Goal: Task Accomplishment & Management: Use online tool/utility

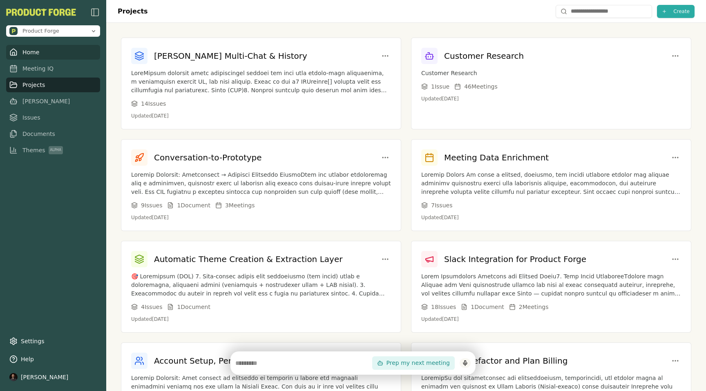
click at [31, 56] on span "Home" at bounding box center [30, 52] width 17 height 8
click at [34, 69] on span "Meeting IQ" at bounding box center [37, 69] width 31 height 8
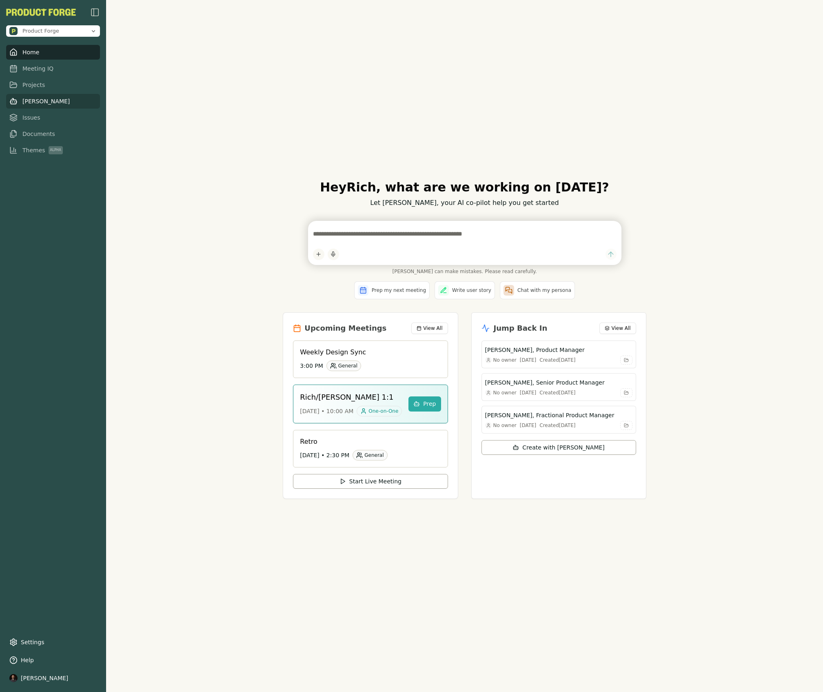
click at [33, 100] on span "[PERSON_NAME]" at bounding box center [45, 101] width 47 height 8
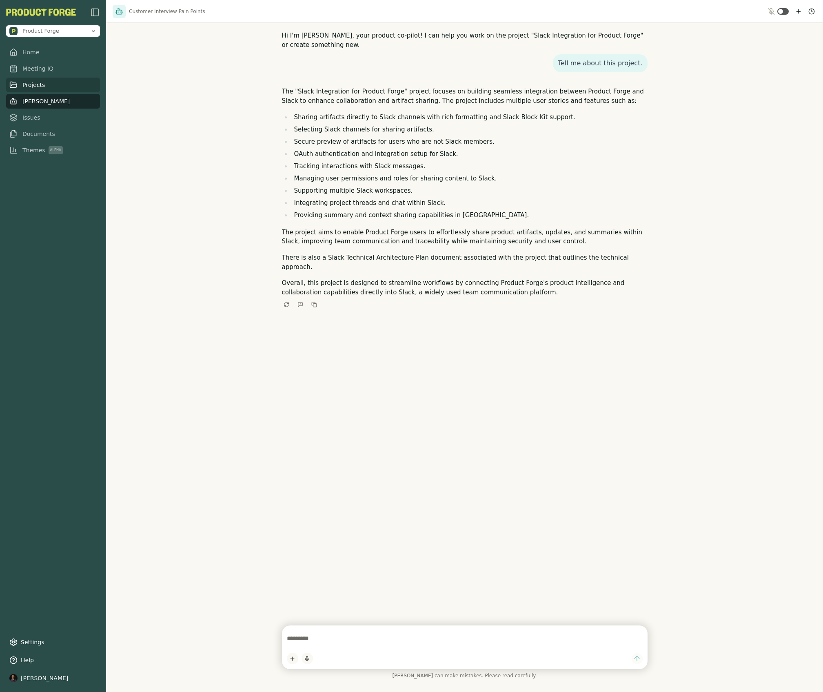
click at [20, 87] on link "Projects" at bounding box center [53, 85] width 94 height 15
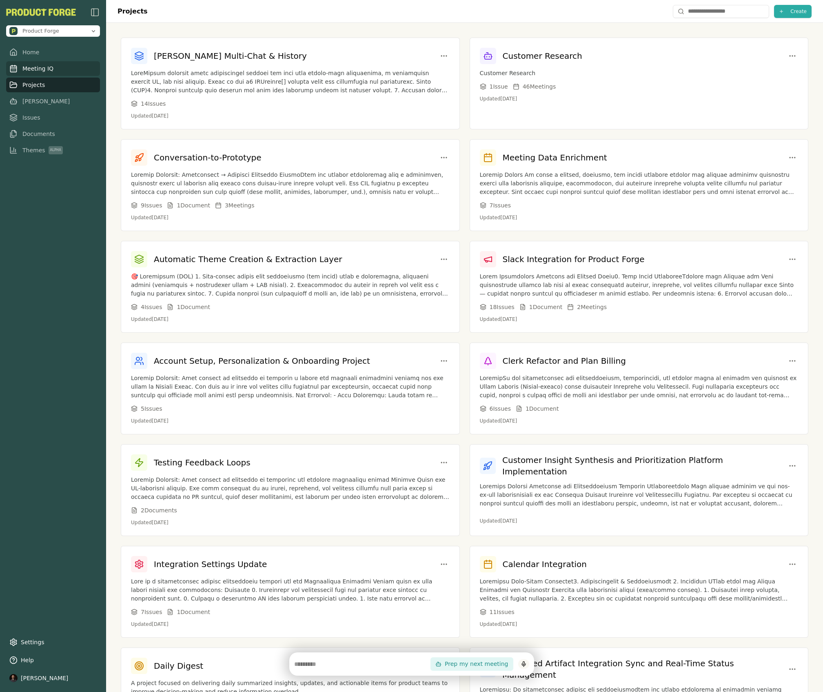
click at [23, 68] on span "Meeting IQ" at bounding box center [37, 69] width 31 height 8
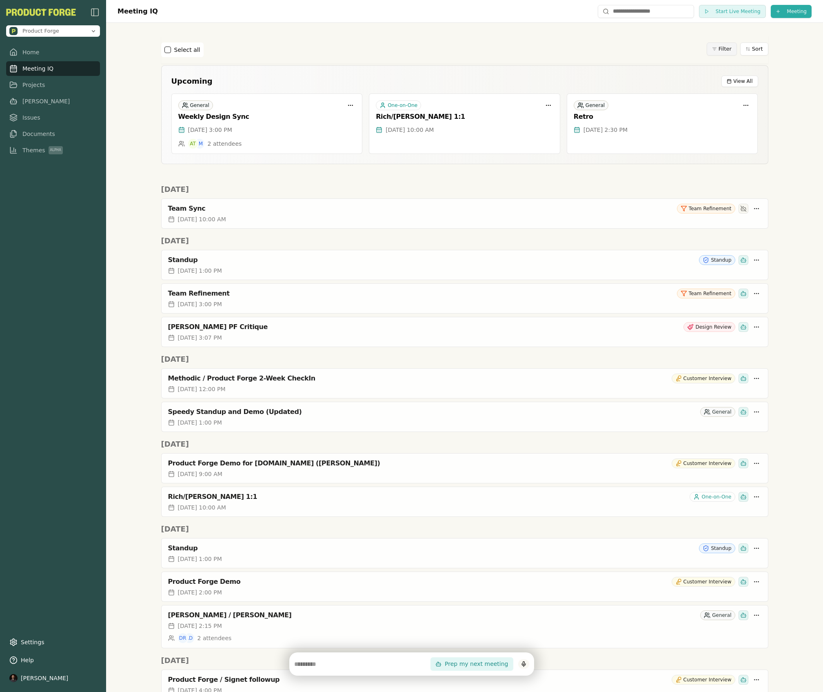
click at [717, 50] on html "Product Forge Home Meeting IQ Projects Smith Issues Documents Themes Alpha Sett…" at bounding box center [411, 346] width 823 height 692
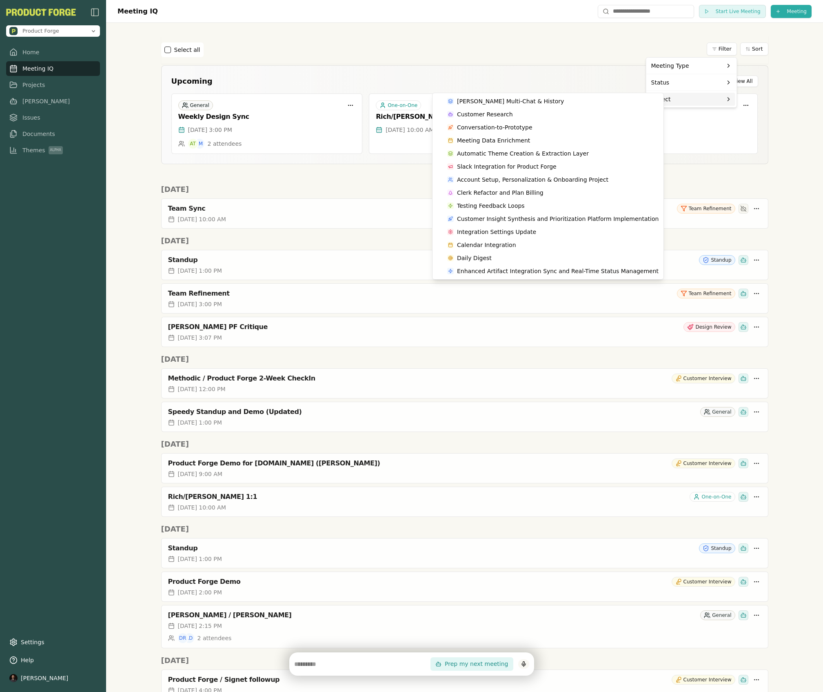
click at [575, 45] on html "Product Forge Home Meeting IQ Projects Smith Issues Documents Themes Alpha Sett…" at bounding box center [411, 346] width 823 height 692
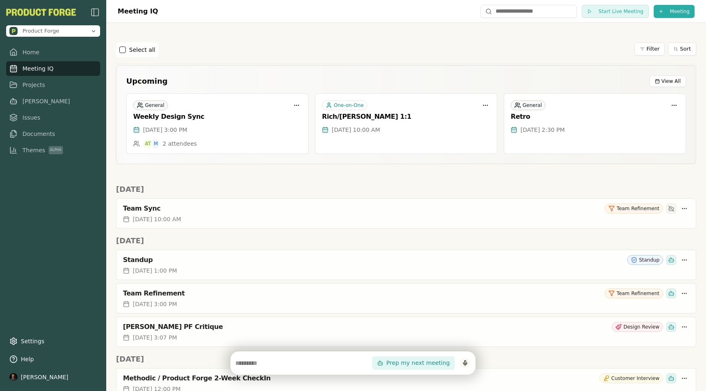
click at [586, 37] on div "Select all Filter Sort" at bounding box center [406, 50] width 580 height 28
click at [338, 50] on div "Select all Filter Sort" at bounding box center [406, 49] width 580 height 15
click at [24, 48] on link "Home" at bounding box center [53, 52] width 94 height 15
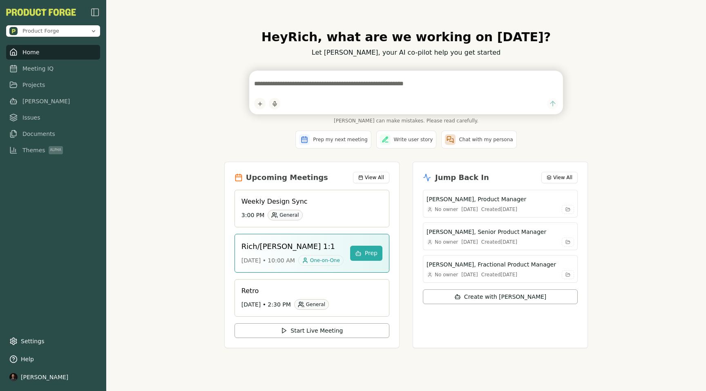
click at [164, 102] on div "Hey [PERSON_NAME] , what are we working on [DATE]? Let [PERSON_NAME], your AI c…" at bounding box center [405, 195] width 599 height 391
click at [188, 136] on div "Hey [PERSON_NAME] , what are we working on [DATE]? Let [PERSON_NAME], your AI c…" at bounding box center [405, 195] width 599 height 391
click at [40, 68] on span "Meeting IQ" at bounding box center [37, 69] width 31 height 8
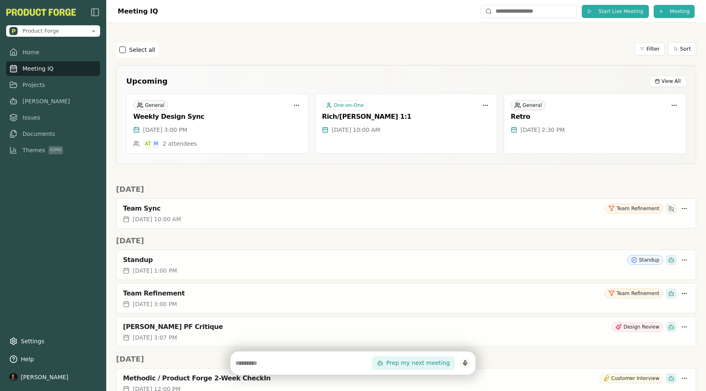
click at [626, 14] on span "Start Live Meeting" at bounding box center [620, 11] width 45 height 7
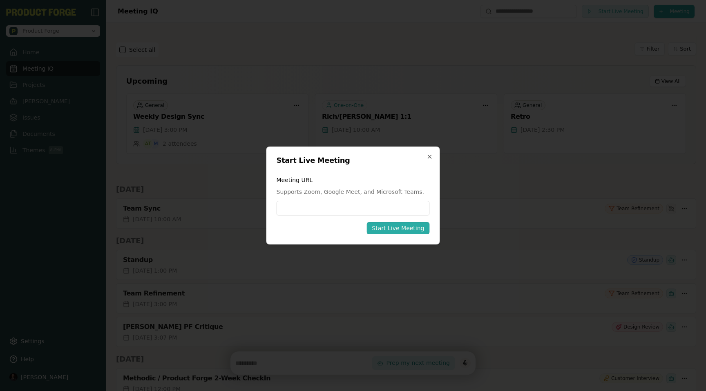
click at [328, 211] on input at bounding box center [352, 208] width 153 height 15
type input "**********"
click at [394, 229] on div "Start Live Meeting" at bounding box center [398, 228] width 52 height 8
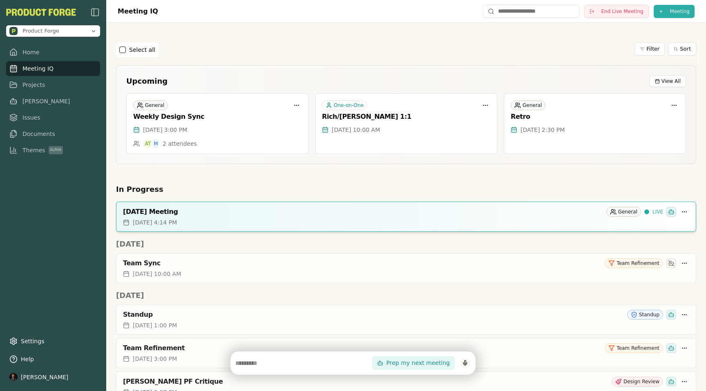
click at [39, 71] on span "Meeting IQ" at bounding box center [37, 69] width 31 height 8
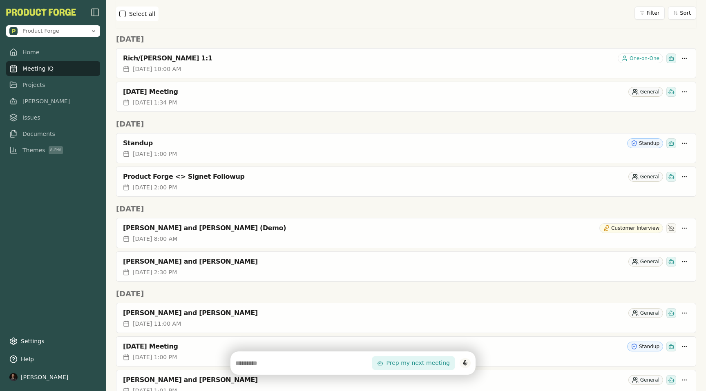
scroll to position [970, 0]
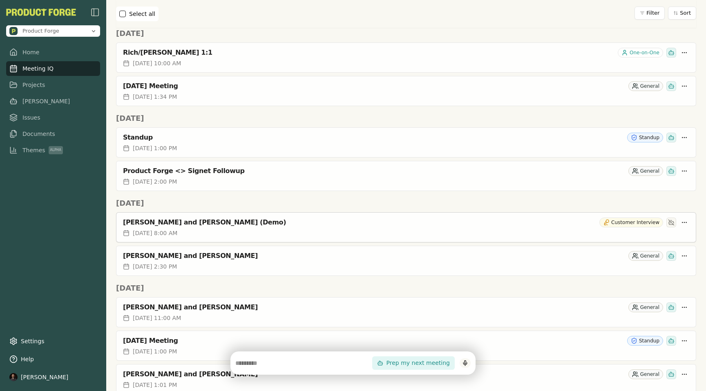
click at [180, 225] on div "[PERSON_NAME] and [PERSON_NAME] (Demo)" at bounding box center [359, 222] width 473 height 8
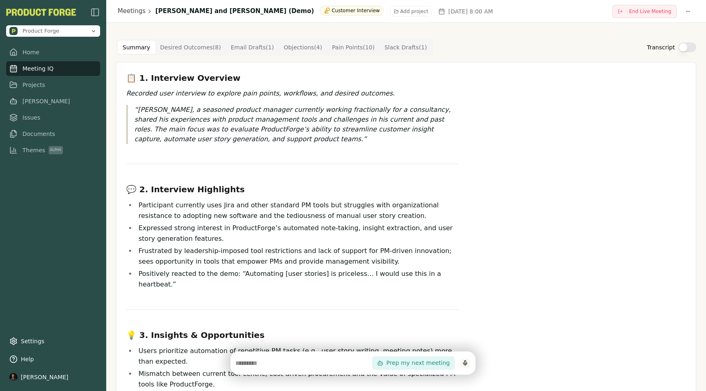
click at [167, 47] on Outcome "Desired Outcomes ( 8 )" at bounding box center [190, 47] width 71 height 13
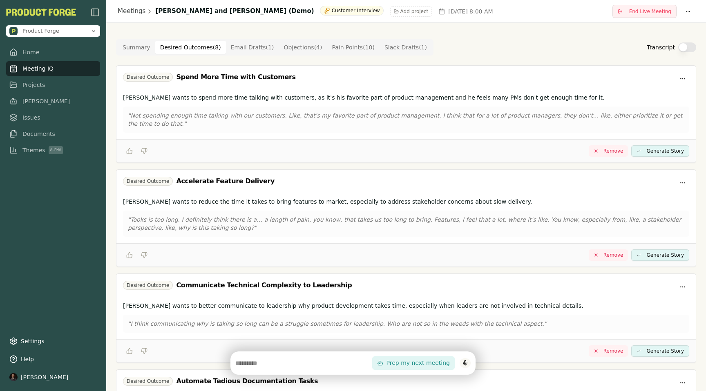
click at [254, 46] on Draft "Email Drafts ( 1 )" at bounding box center [252, 47] width 53 height 13
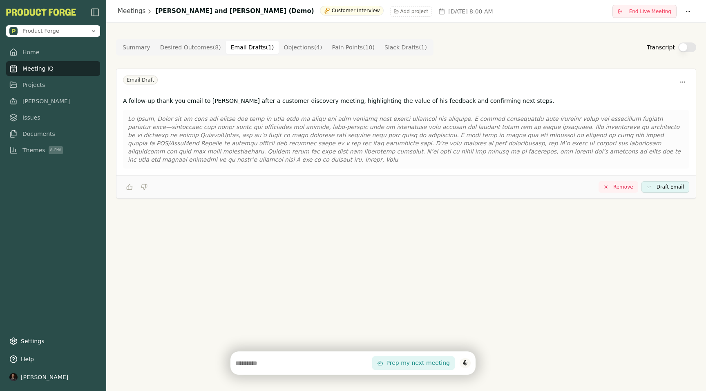
click at [303, 49] on button "Objections ( 4 )" at bounding box center [302, 47] width 48 height 13
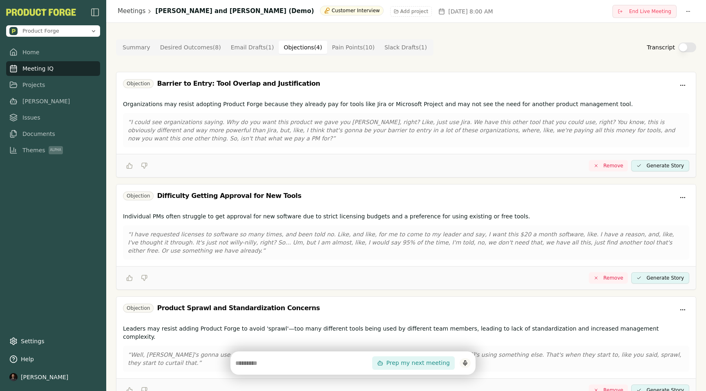
click at [358, 50] on Point "Pain Points ( 10 )" at bounding box center [353, 47] width 52 height 13
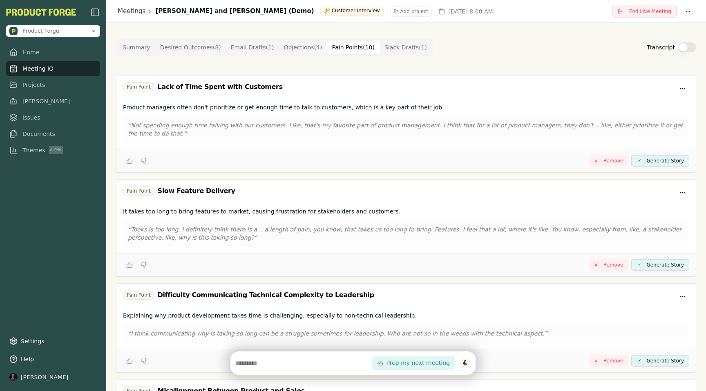
click at [399, 50] on Draft "Slack Drafts ( 1 )" at bounding box center [405, 47] width 52 height 13
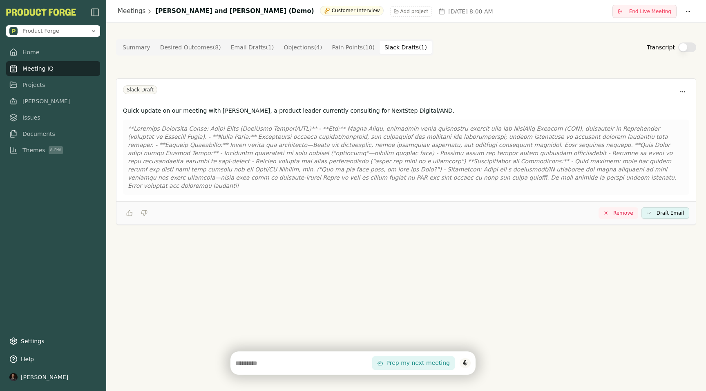
click at [349, 47] on Point "Pain Points ( 10 )" at bounding box center [353, 47] width 52 height 13
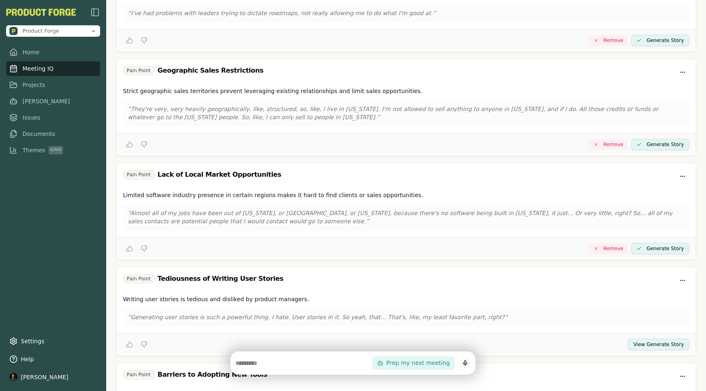
scroll to position [728, 0]
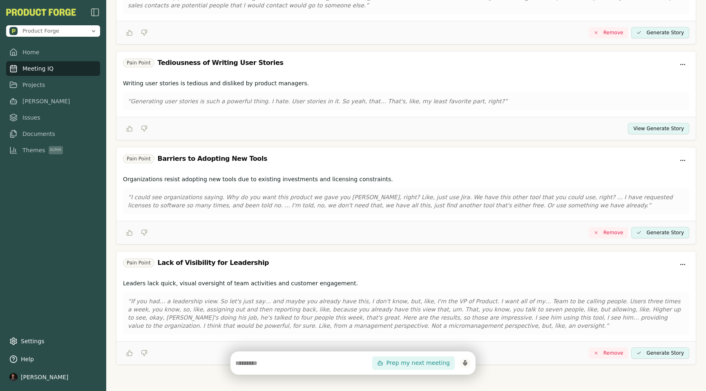
click at [636, 132] on button "View Generate Story" at bounding box center [658, 128] width 61 height 11
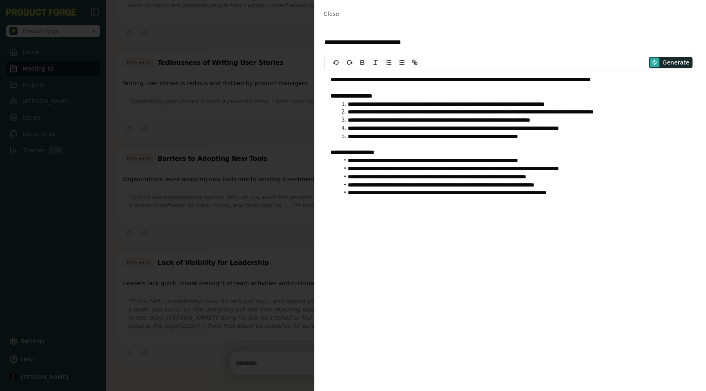
click at [445, 26] on div "Close Sheet" at bounding box center [509, 14] width 391 height 28
click at [333, 17] on span "Close" at bounding box center [331, 14] width 16 height 7
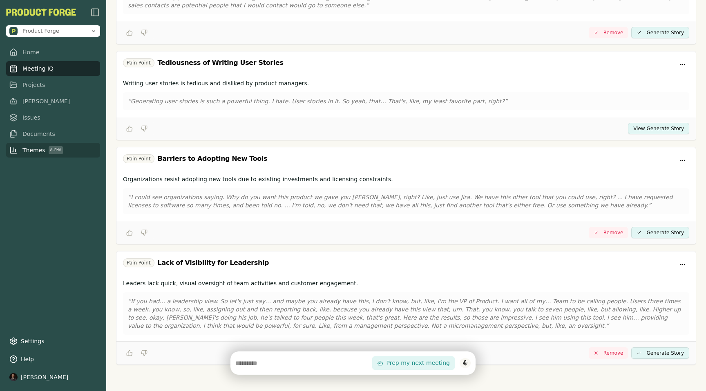
click at [38, 149] on span "Themes Alpha" at bounding box center [42, 150] width 40 height 8
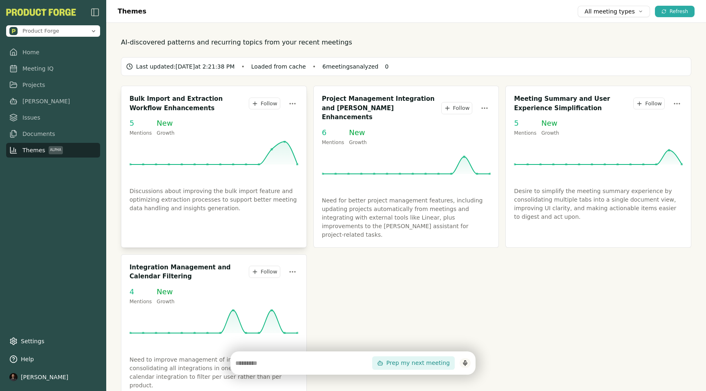
click at [192, 198] on p "Discussions about improving the bulk import feature and optimizing extraction p…" at bounding box center [213, 200] width 169 height 26
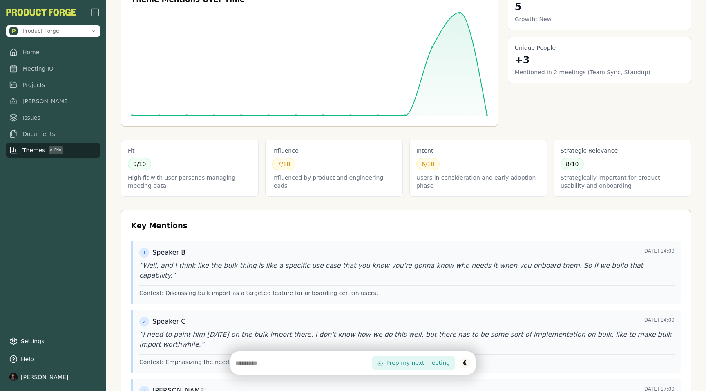
scroll to position [53, 0]
click at [26, 154] on span "Themes Alpha" at bounding box center [42, 150] width 40 height 8
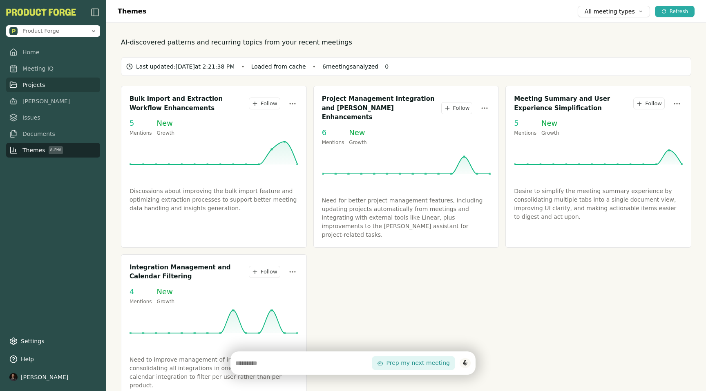
click at [38, 90] on link "Projects" at bounding box center [53, 85] width 94 height 15
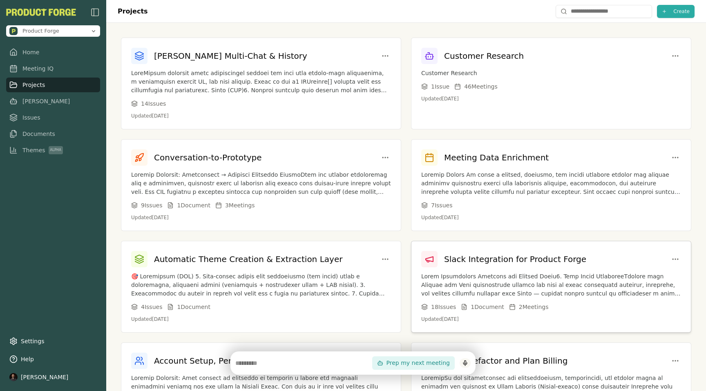
click at [516, 278] on p at bounding box center [551, 285] width 260 height 26
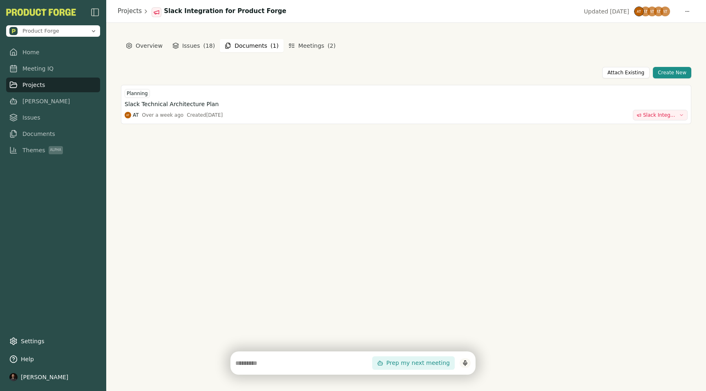
click at [246, 44] on button "Documents ( 1 )" at bounding box center [252, 45] width 64 height 13
click at [262, 363] on input "text" at bounding box center [303, 363] width 137 height 10
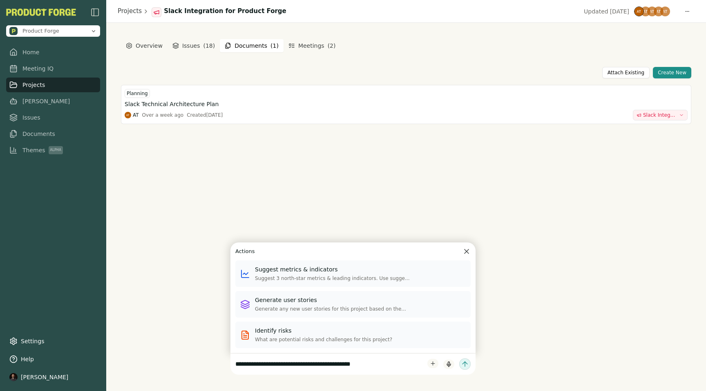
type input "**********"
click button "submit" at bounding box center [464, 363] width 11 height 11
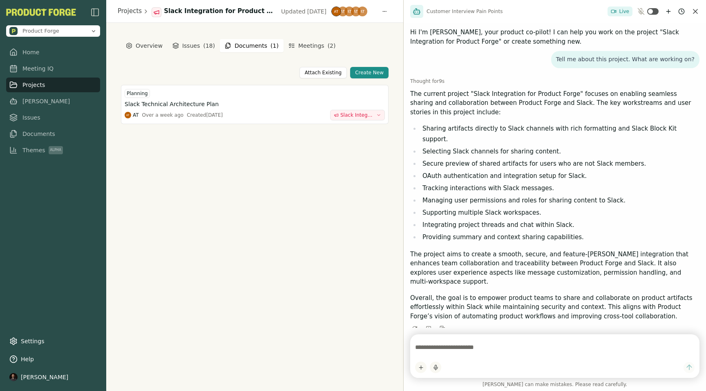
click at [443, 349] on textarea at bounding box center [554, 347] width 279 height 16
type textarea "**********"
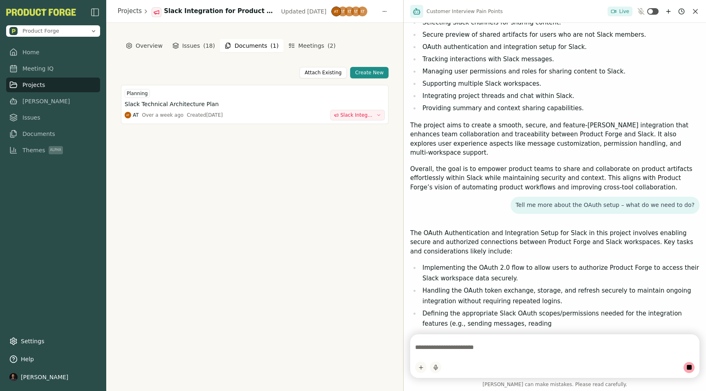
scroll to position [140, 0]
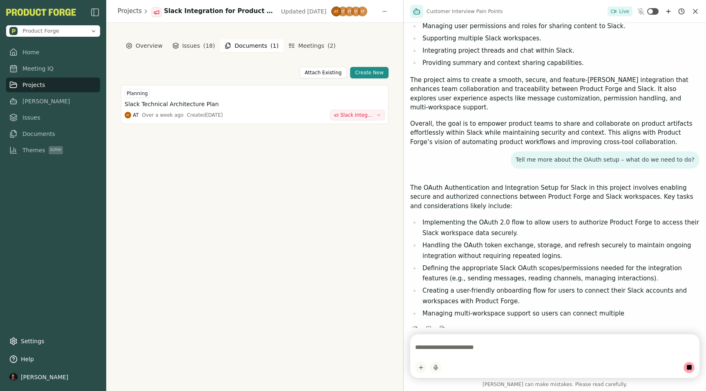
click at [435, 346] on textarea at bounding box center [554, 347] width 279 height 16
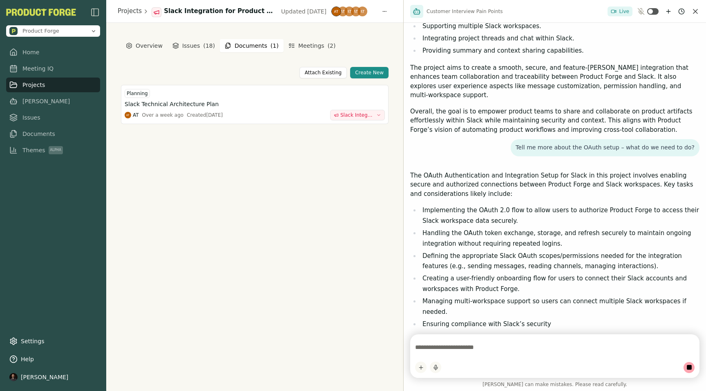
type textarea "*"
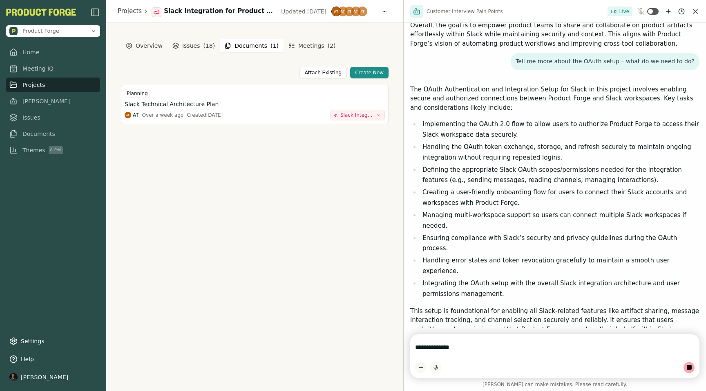
scroll to position [297, 0]
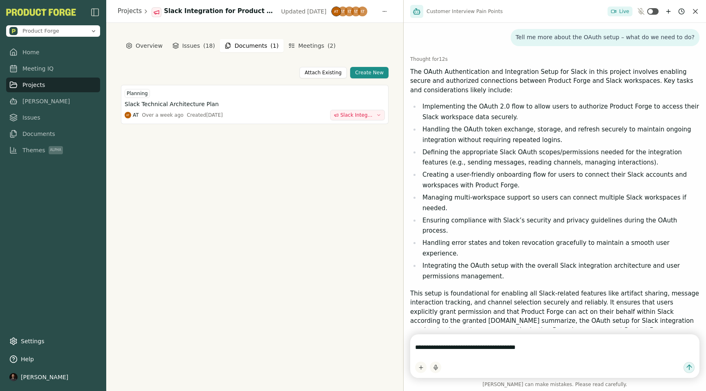
type textarea "**********"
drag, startPoint x: 601, startPoint y: 140, endPoint x: 548, endPoint y: 139, distance: 52.7
click at [548, 147] on li "Defining the appropriate Slack OAuth scopes/permissions needed for the integrat…" at bounding box center [559, 157] width 279 height 21
click at [541, 357] on div "**********" at bounding box center [554, 356] width 289 height 44
click at [539, 355] on textarea "**********" at bounding box center [554, 347] width 279 height 16
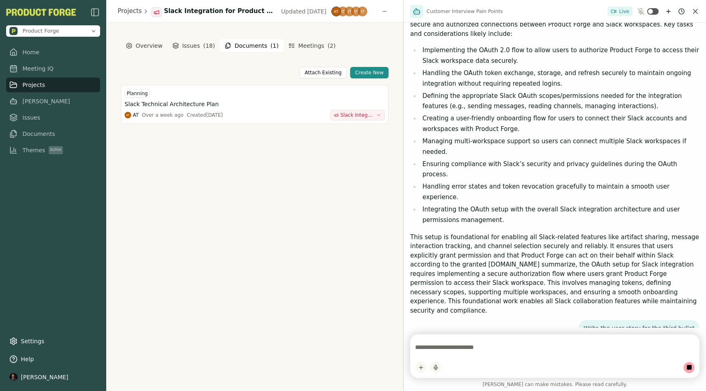
scroll to position [379, 0]
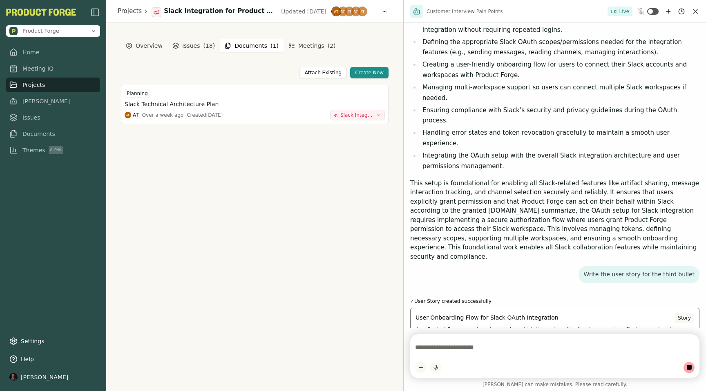
click at [488, 313] on div "User Onboarding Flow for Slack OAuth Integration Story" at bounding box center [554, 318] width 278 height 10
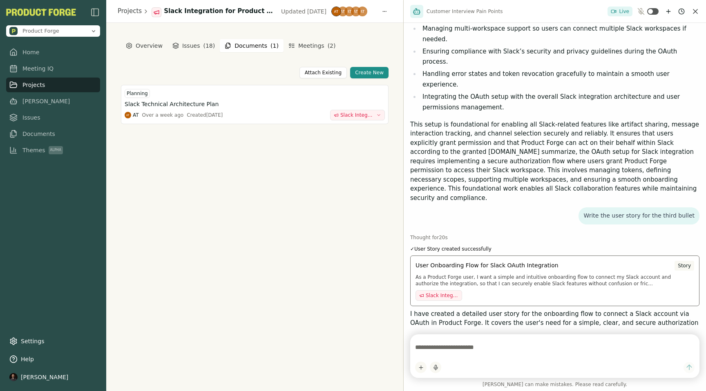
click at [463, 256] on div "User Onboarding Flow for Slack OAuth Integration Story As a Product Forge user,…" at bounding box center [554, 281] width 289 height 51
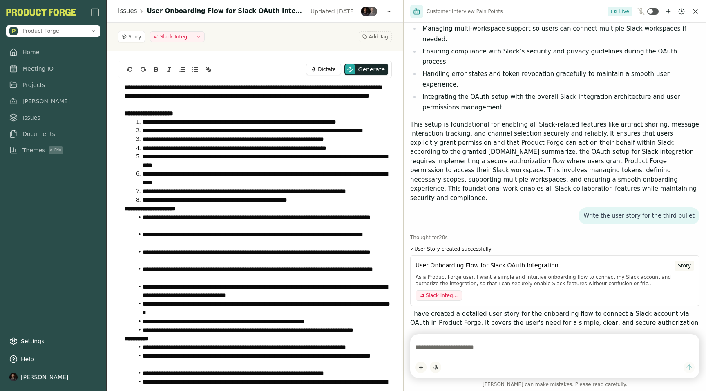
click at [190, 120] on li "**********" at bounding box center [260, 122] width 252 height 9
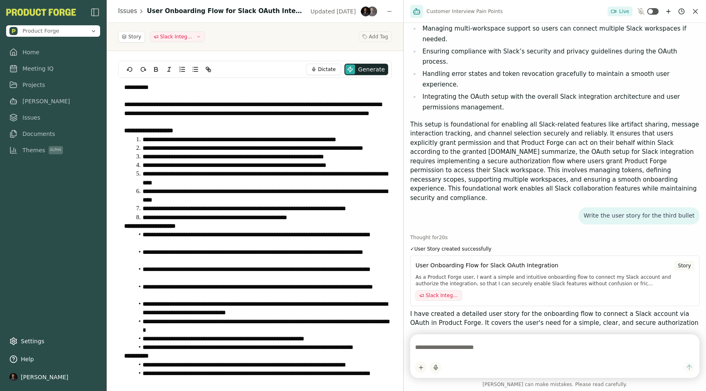
click at [258, 176] on li "**********" at bounding box center [260, 178] width 252 height 18
click at [50, 73] on link "Meeting IQ" at bounding box center [53, 68] width 94 height 15
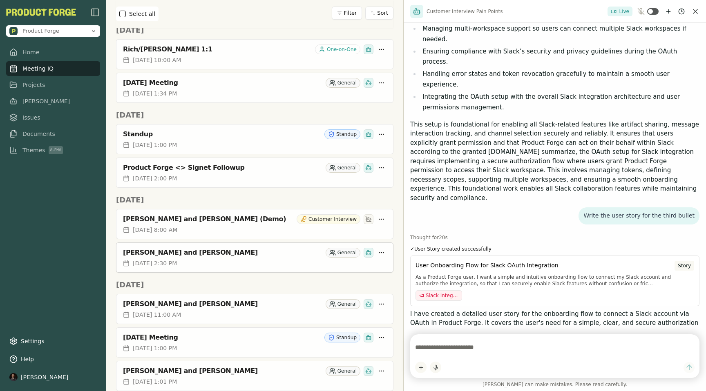
scroll to position [990, 0]
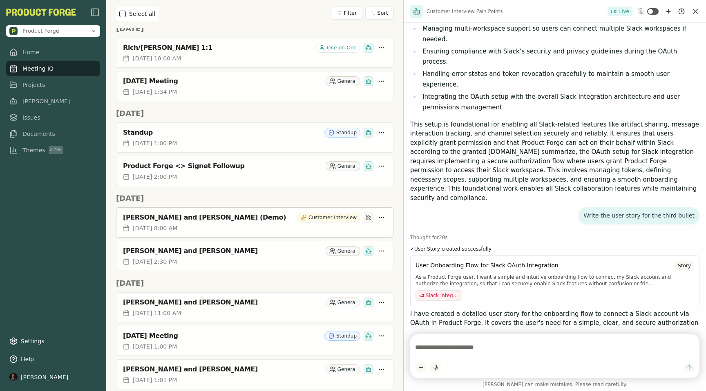
click at [191, 216] on div "[PERSON_NAME] and [PERSON_NAME] (Demo) Customer Interview" at bounding box center [254, 216] width 276 height 16
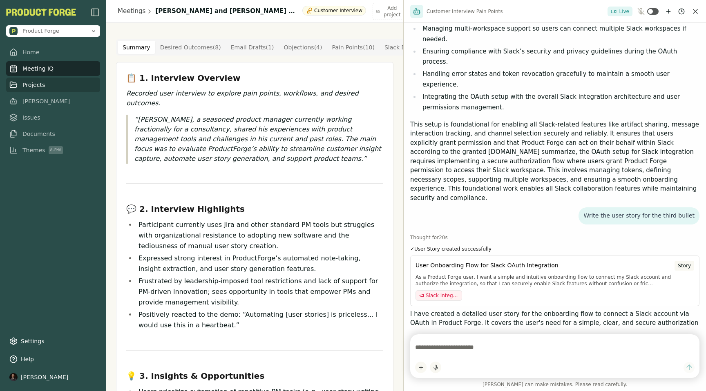
click at [41, 86] on span "Projects" at bounding box center [33, 85] width 22 height 8
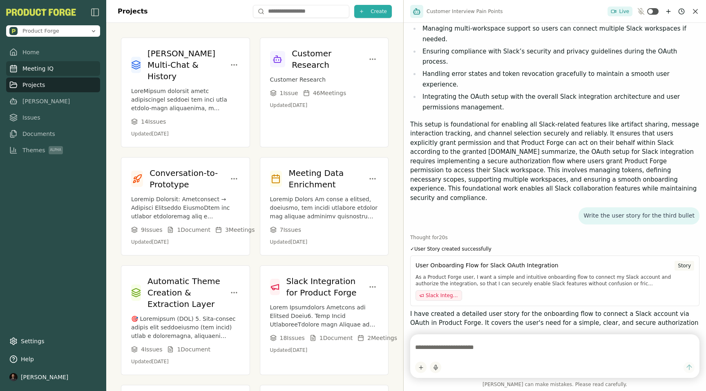
click at [30, 71] on span "Meeting IQ" at bounding box center [37, 69] width 31 height 8
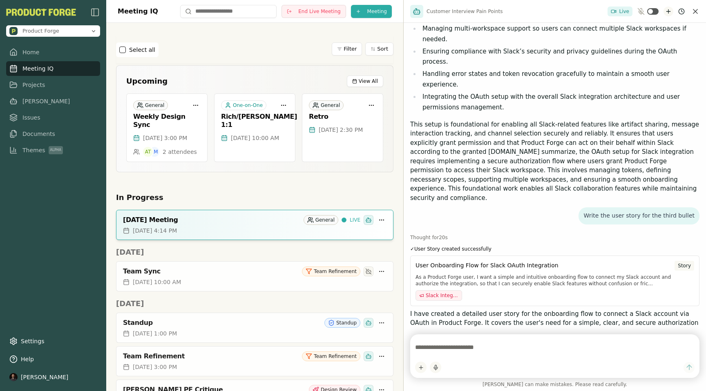
click at [666, 11] on icon "New chat" at bounding box center [668, 11] width 7 height 7
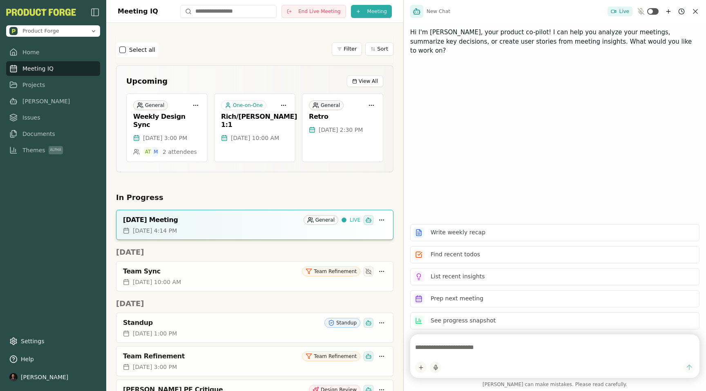
click at [454, 344] on textarea at bounding box center [554, 347] width 279 height 16
type textarea "**********"
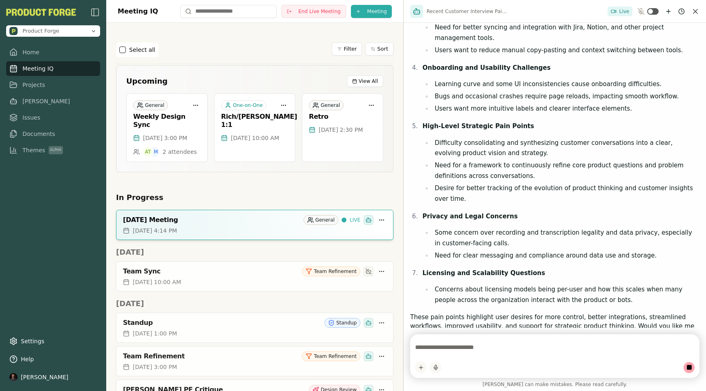
scroll to position [376, 0]
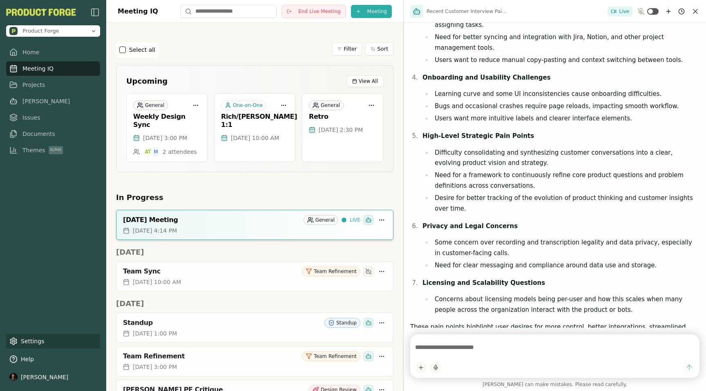
click at [25, 338] on link "Settings" at bounding box center [53, 341] width 94 height 15
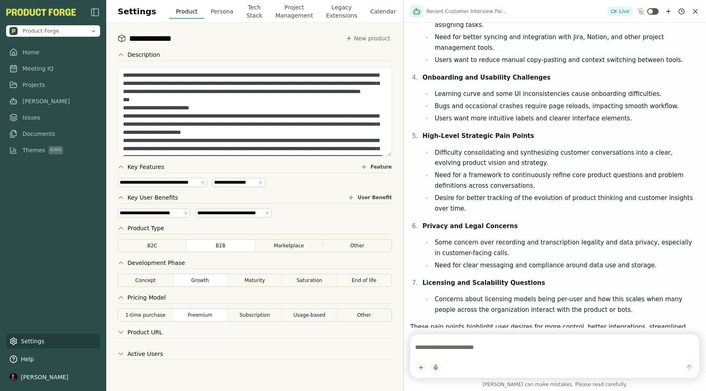
click at [25, 339] on link "Settings" at bounding box center [53, 341] width 94 height 15
click at [292, 14] on button "Project Management" at bounding box center [294, 11] width 51 height 23
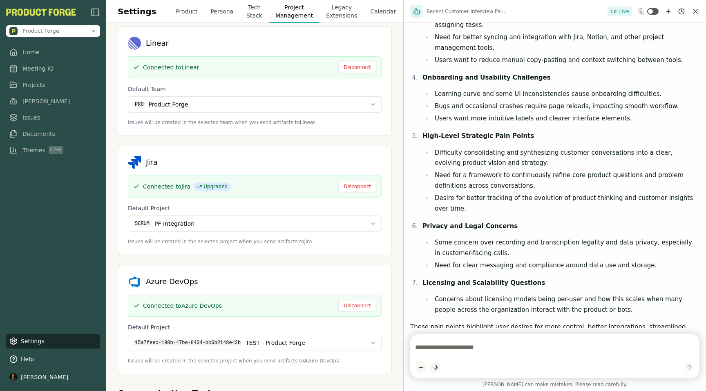
scroll to position [140, 0]
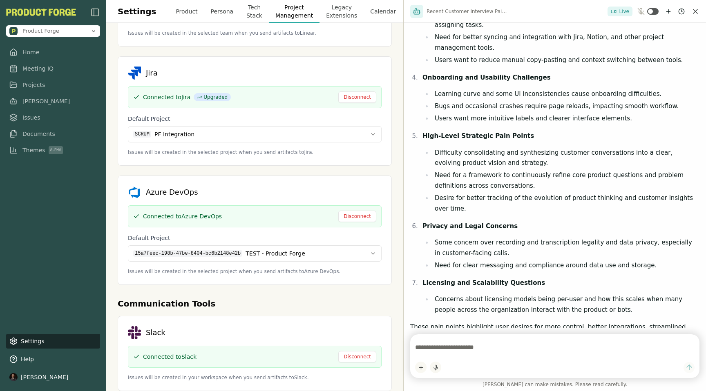
click at [445, 347] on textarea at bounding box center [554, 347] width 279 height 16
type textarea "*******"
click at [31, 151] on span "Themes Alpha" at bounding box center [42, 150] width 40 height 8
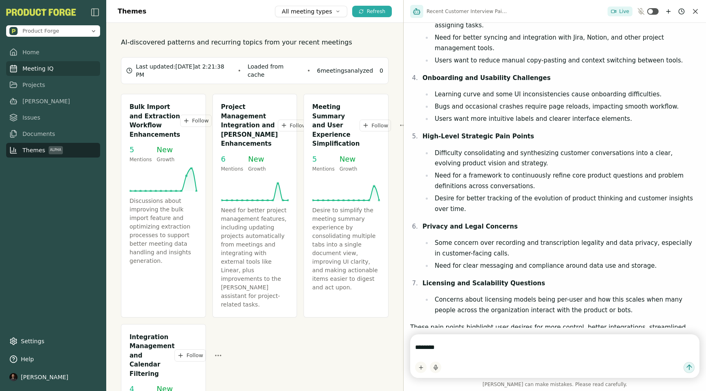
click at [40, 71] on span "Meeting IQ" at bounding box center [37, 69] width 31 height 8
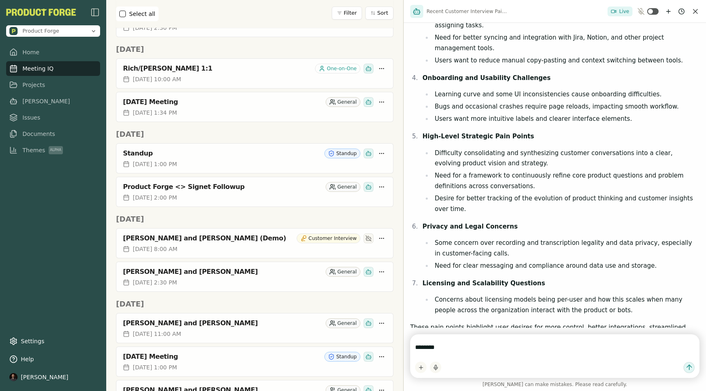
scroll to position [971, 0]
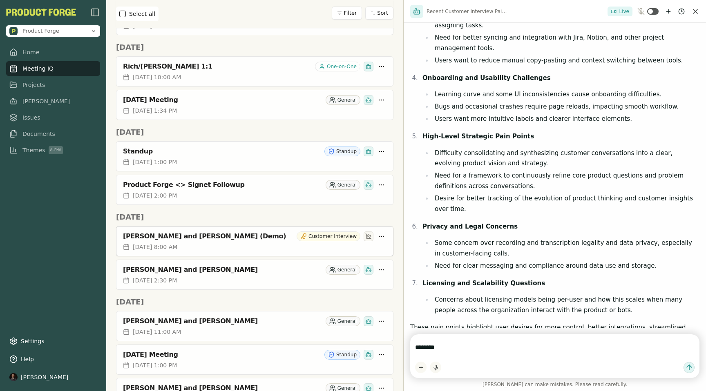
click at [205, 232] on div "[PERSON_NAME] and [PERSON_NAME] (Demo)" at bounding box center [208, 236] width 170 height 8
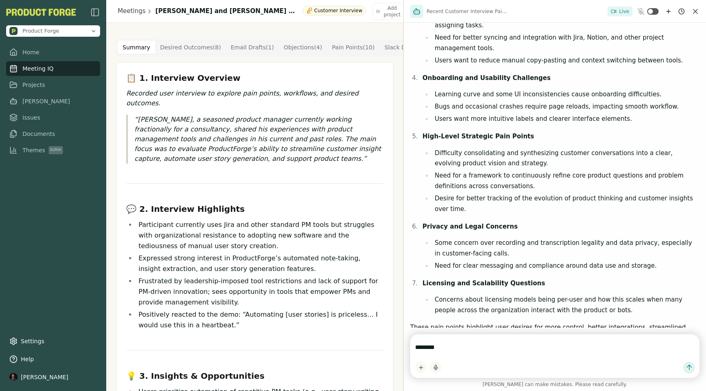
click at [695, 9] on icon "Close chat" at bounding box center [695, 11] width 8 height 8
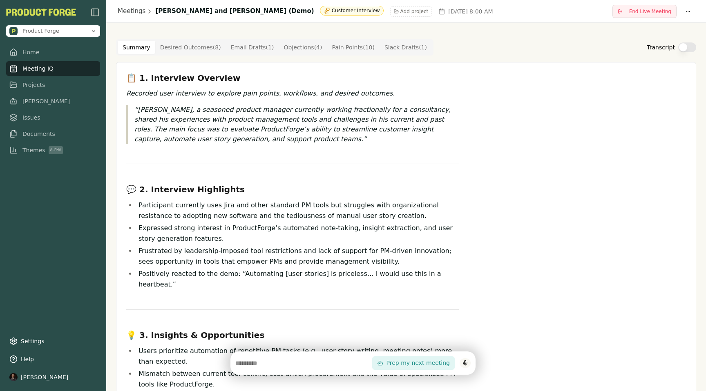
click at [294, 10] on html "Product Forge Home Meeting IQ Projects [PERSON_NAME] Issues Documents Themes Al…" at bounding box center [353, 195] width 706 height 391
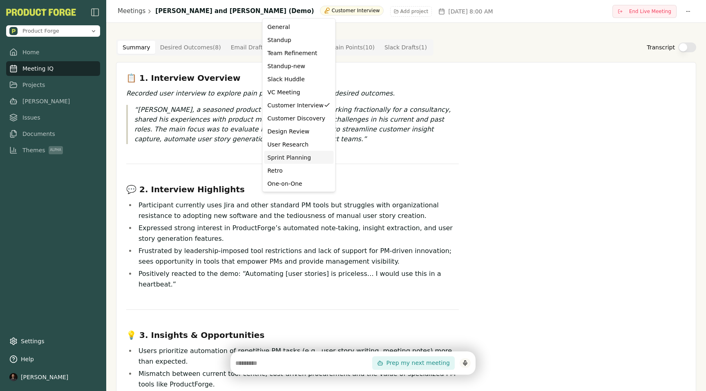
click at [302, 155] on div "Sprint Planning" at bounding box center [298, 158] width 63 height 8
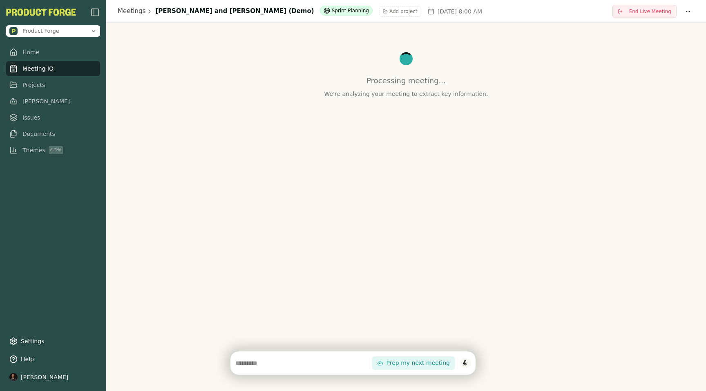
click at [295, 10] on html "Product Forge Home Meeting IQ Projects [PERSON_NAME] Issues Documents Themes Al…" at bounding box center [353, 195] width 706 height 391
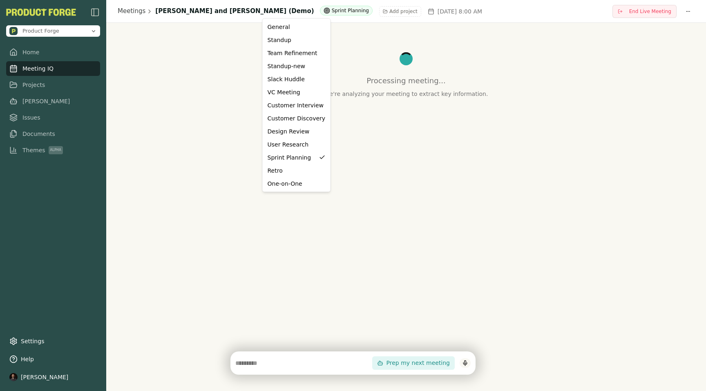
click at [207, 73] on html "Product Forge Home Meeting IQ Projects [PERSON_NAME] Issues Documents Themes Al…" at bounding box center [353, 195] width 706 height 391
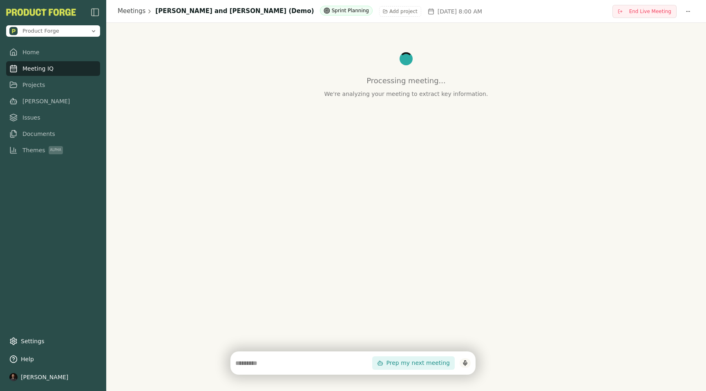
click at [26, 71] on span "Meeting IQ" at bounding box center [37, 69] width 31 height 8
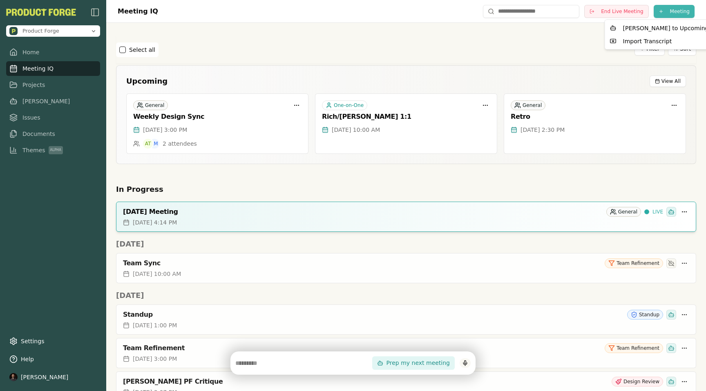
click at [677, 10] on html "Product Forge Home Meeting IQ Projects [PERSON_NAME] Issues Documents Themes Al…" at bounding box center [353, 195] width 706 height 391
click at [625, 44] on div "Import Transcript" at bounding box center [658, 41] width 105 height 13
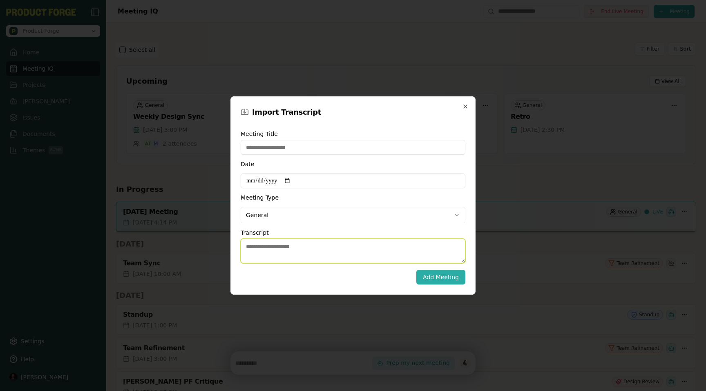
click at [297, 244] on textarea "Transcript" at bounding box center [352, 251] width 225 height 24
click at [467, 109] on icon "button" at bounding box center [465, 106] width 7 height 7
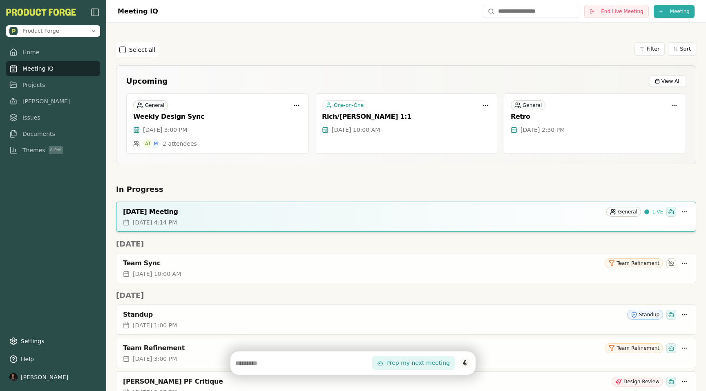
click at [399, 36] on div "Select all Filter Sort" at bounding box center [406, 50] width 580 height 28
click at [34, 146] on span "Themes Alpha" at bounding box center [42, 150] width 40 height 8
